Goal: Navigation & Orientation: Find specific page/section

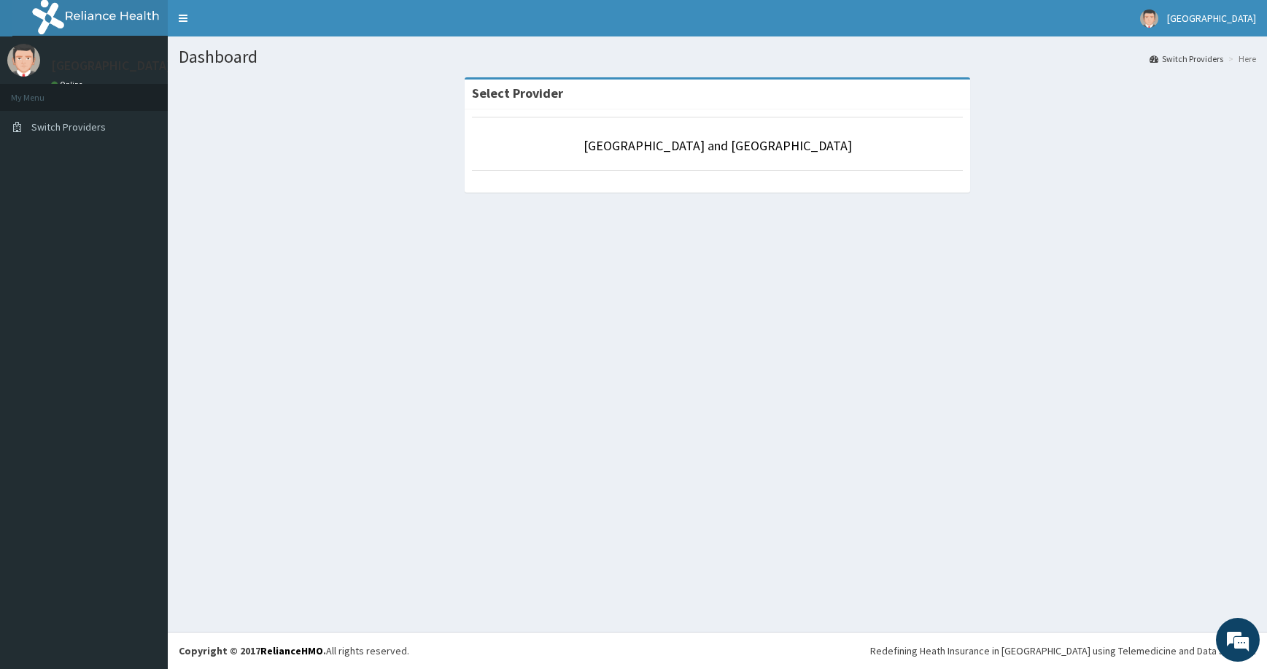
click at [696, 134] on li "[GEOGRAPHIC_DATA] and [GEOGRAPHIC_DATA]" at bounding box center [717, 144] width 491 height 54
click at [693, 147] on link "[GEOGRAPHIC_DATA] and [GEOGRAPHIC_DATA]" at bounding box center [717, 145] width 268 height 17
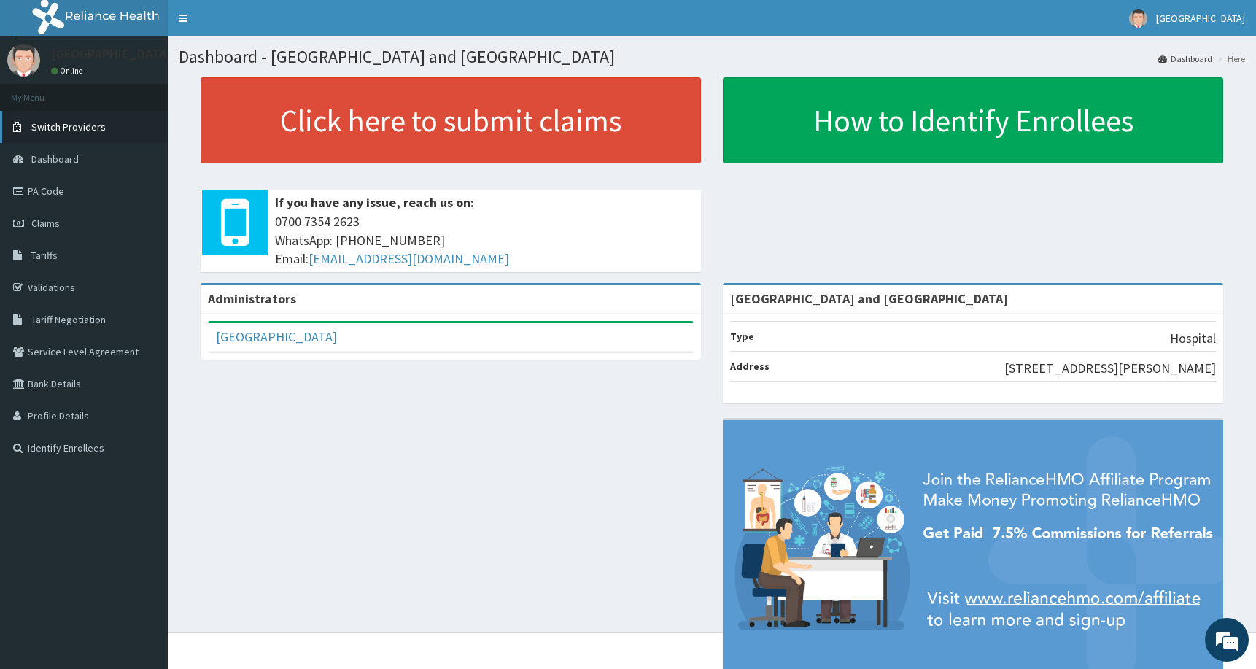
click at [59, 131] on span "Switch Providers" at bounding box center [68, 126] width 74 height 13
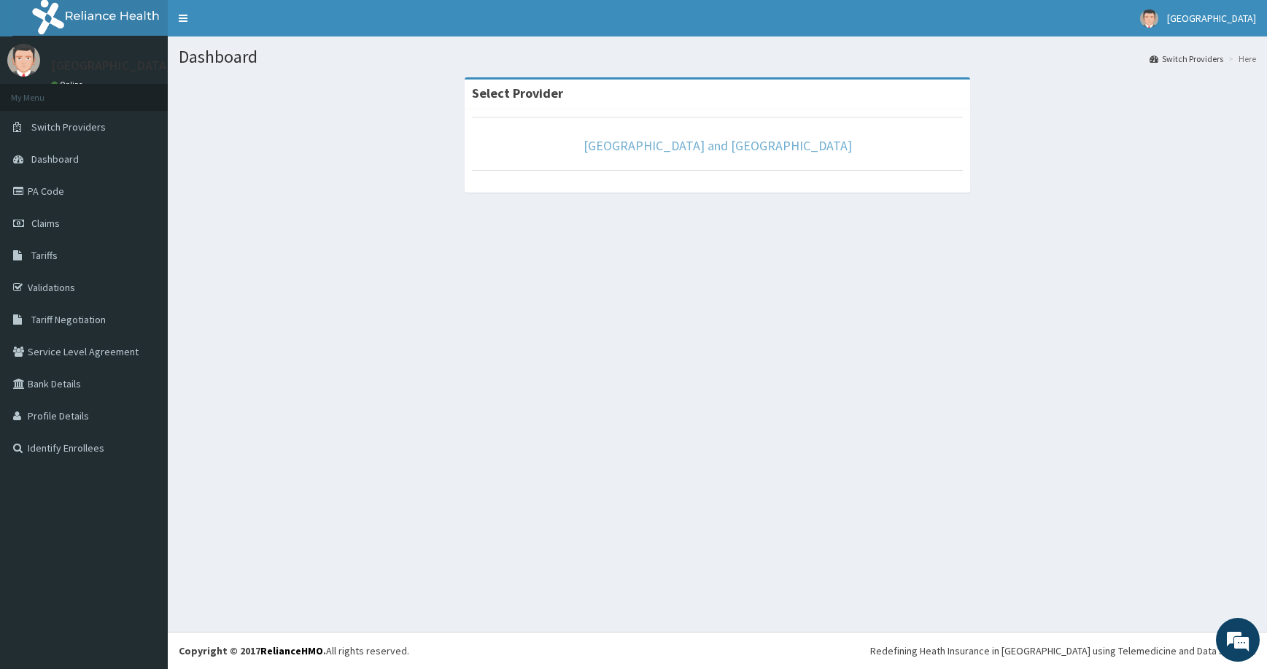
click at [705, 152] on link "[GEOGRAPHIC_DATA] and [GEOGRAPHIC_DATA]" at bounding box center [717, 145] width 268 height 17
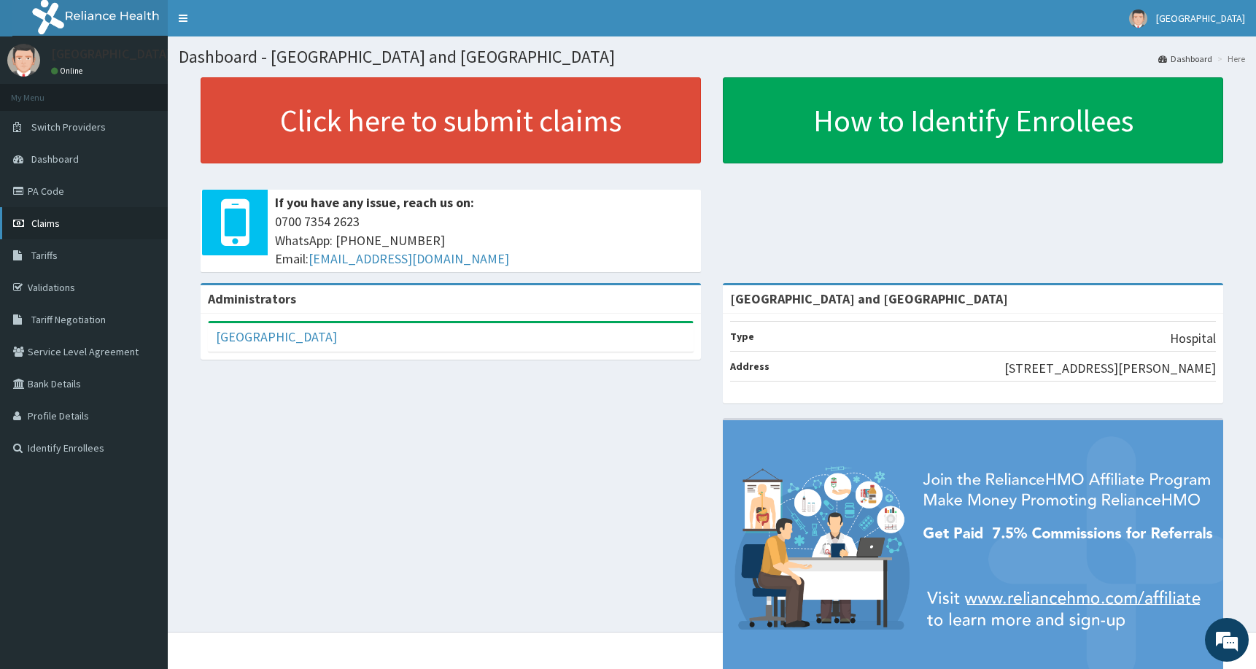
click at [51, 220] on span "Claims" at bounding box center [45, 223] width 28 height 13
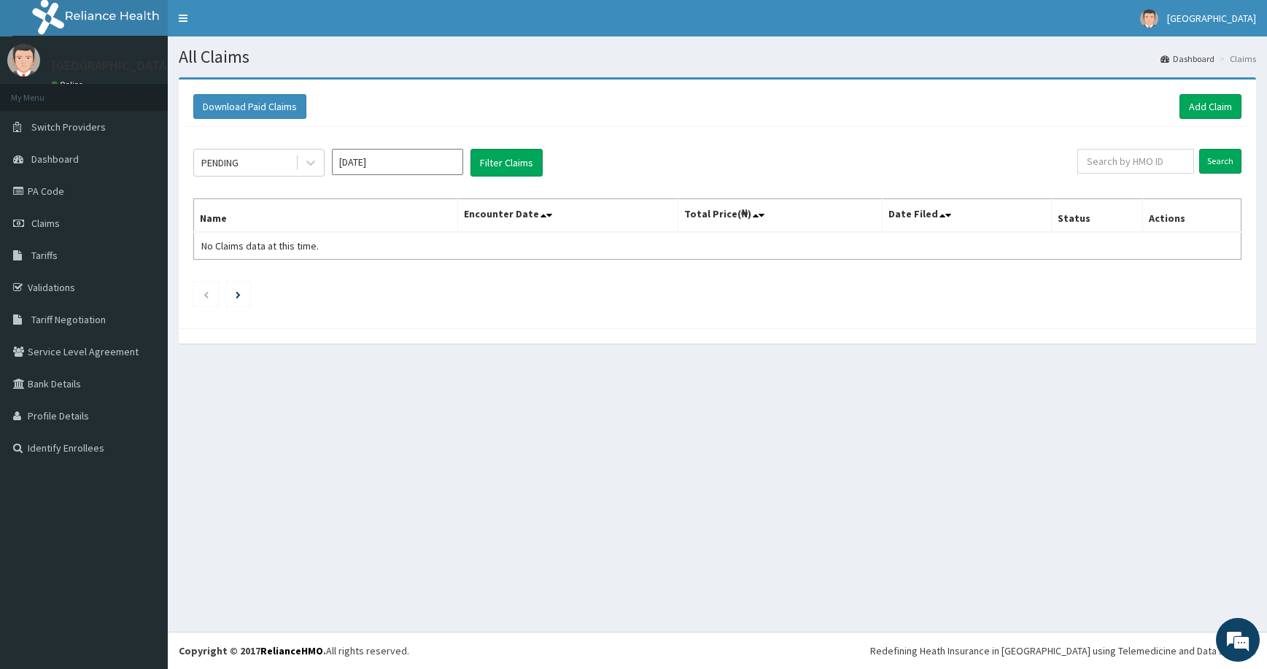
click at [346, 529] on div "All Claims Dashboard Claims Download Paid Claims Add Claim × Note you can only …" at bounding box center [717, 333] width 1099 height 595
click at [398, 462] on div "All Claims Dashboard Claims Download Paid Claims Add Claim × Note you can only …" at bounding box center [717, 333] width 1099 height 595
click at [55, 285] on link "Validations" at bounding box center [84, 287] width 168 height 32
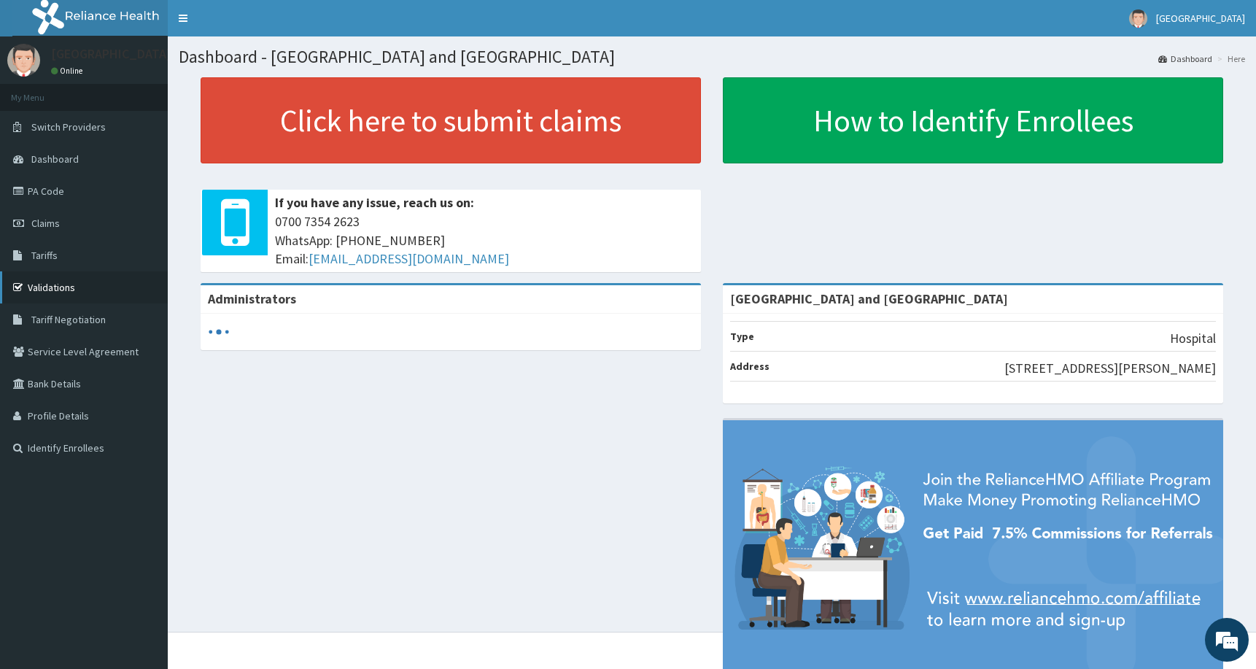
click at [49, 284] on link "Validations" at bounding box center [84, 287] width 168 height 32
